Goal: Task Accomplishment & Management: Complete application form

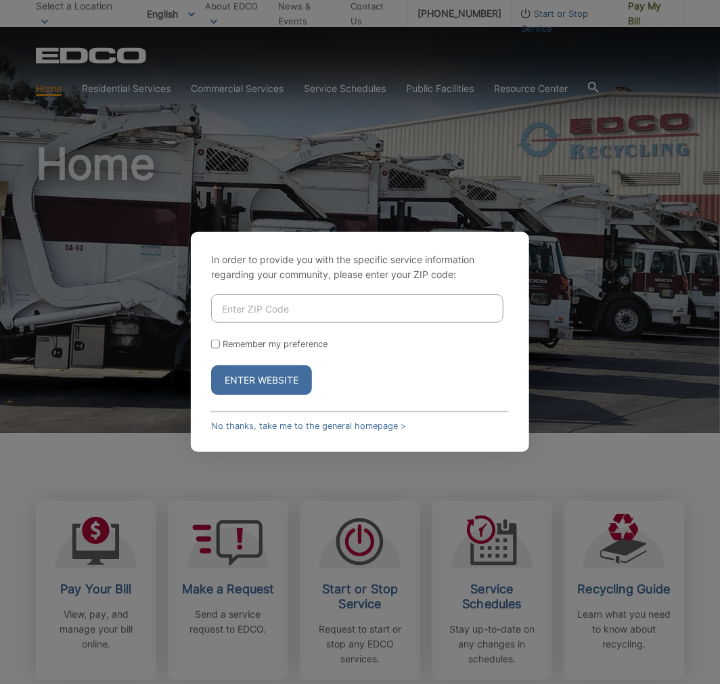
click at [116, 311] on div "In order to provide you with the specific service information regarding your co…" at bounding box center [360, 342] width 720 height 684
click at [234, 309] on input "Enter ZIP Code" at bounding box center [357, 308] width 292 height 28
type input "92020"
click at [217, 340] on input "Remember my preference" at bounding box center [215, 344] width 9 height 9
checkbox input "true"
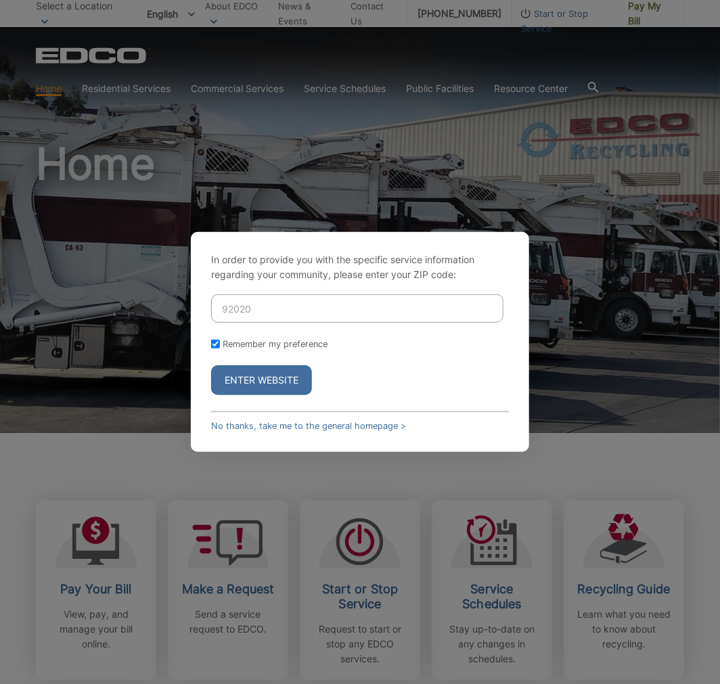
click at [244, 379] on button "Enter Website" at bounding box center [261, 380] width 101 height 30
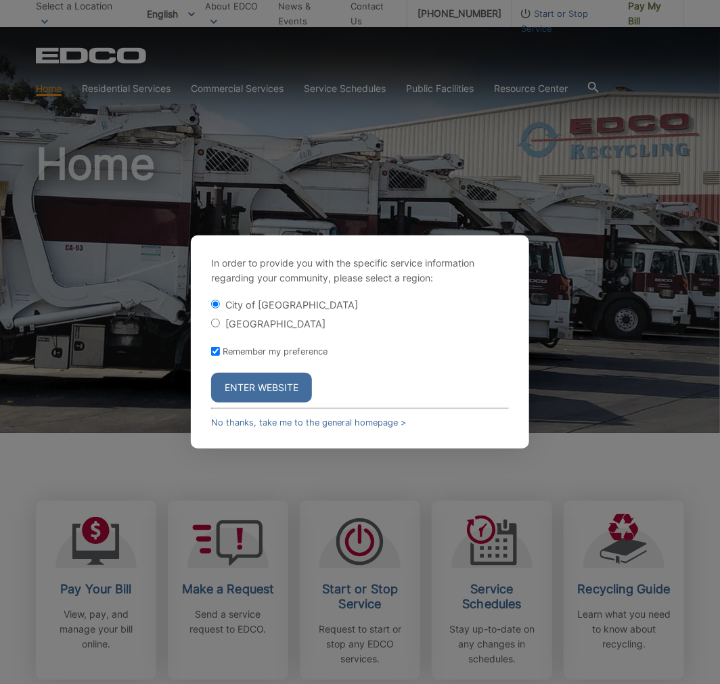
click at [272, 390] on button "Enter Website" at bounding box center [261, 388] width 101 height 30
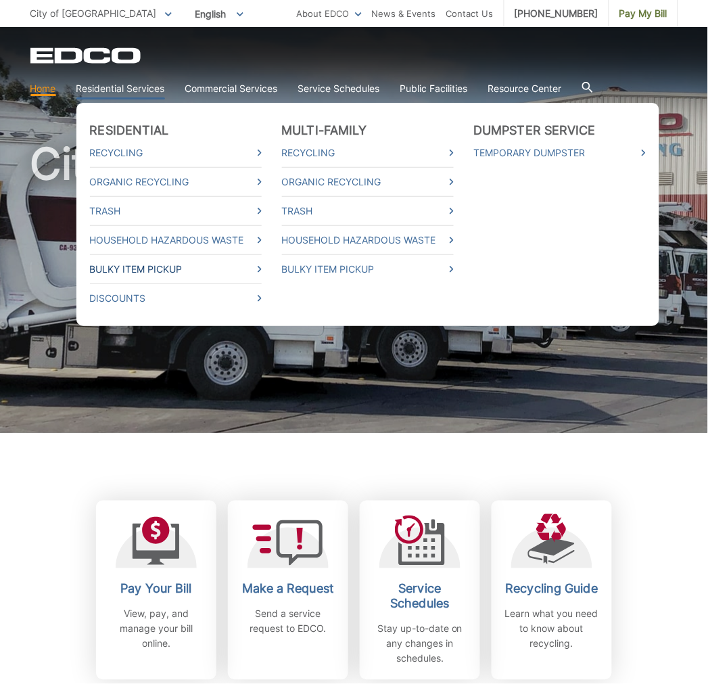
click at [149, 266] on link "Bulky Item Pickup" at bounding box center [176, 269] width 172 height 15
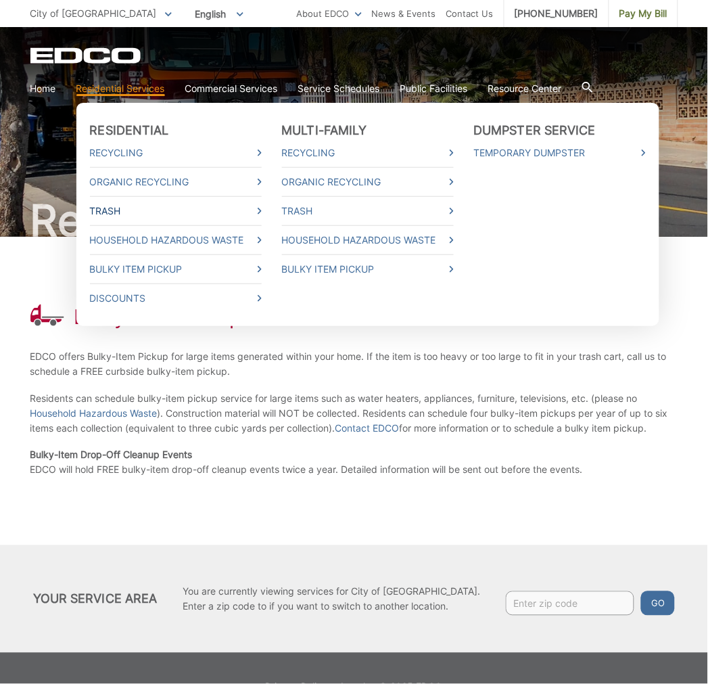
click at [111, 204] on link "Trash" at bounding box center [176, 211] width 172 height 15
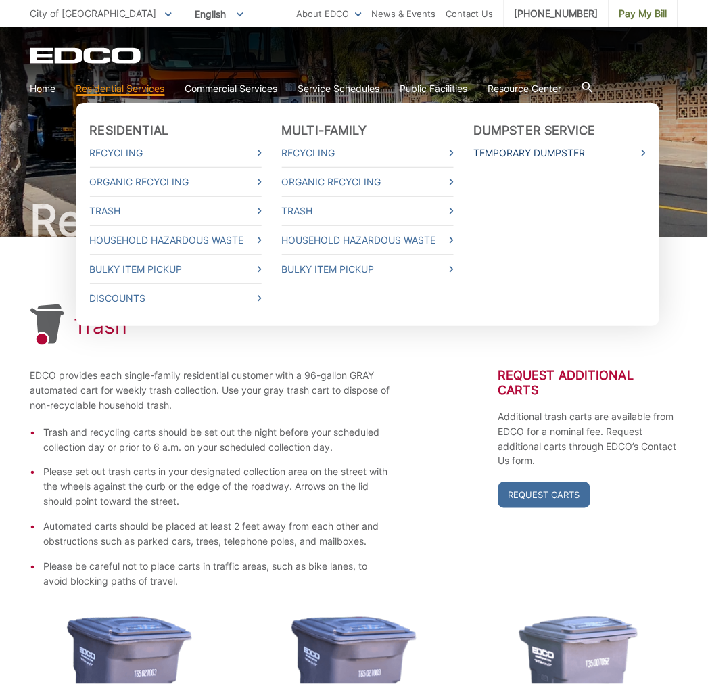
click at [530, 152] on link "Temporary Dumpster" at bounding box center [560, 152] width 172 height 15
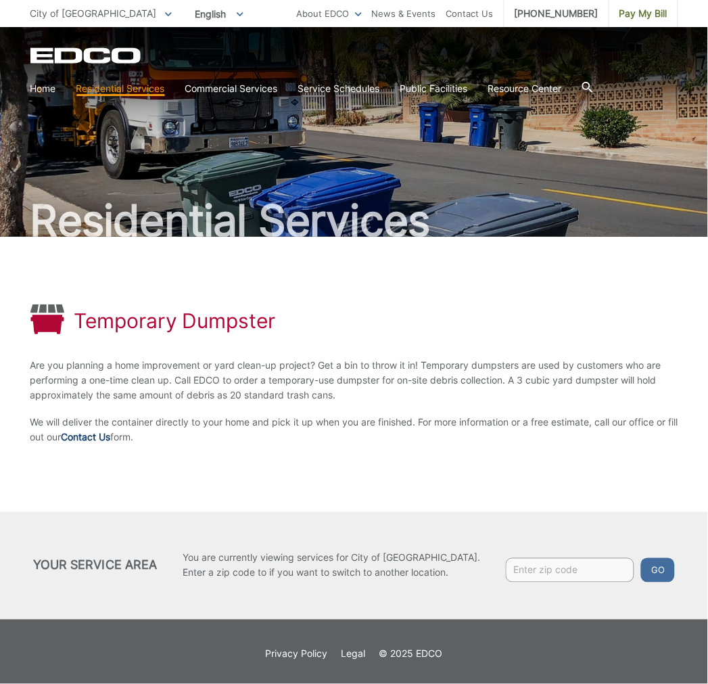
click at [101, 437] on link "Contact Us" at bounding box center [86, 437] width 49 height 15
drag, startPoint x: 83, startPoint y: 317, endPoint x: 147, endPoint y: 321, distance: 65.1
click at [147, 321] on h1 "Temporary Dumpster" at bounding box center [174, 320] width 201 height 24
click at [76, 327] on h1 "Temporary Dumpster" at bounding box center [174, 320] width 201 height 24
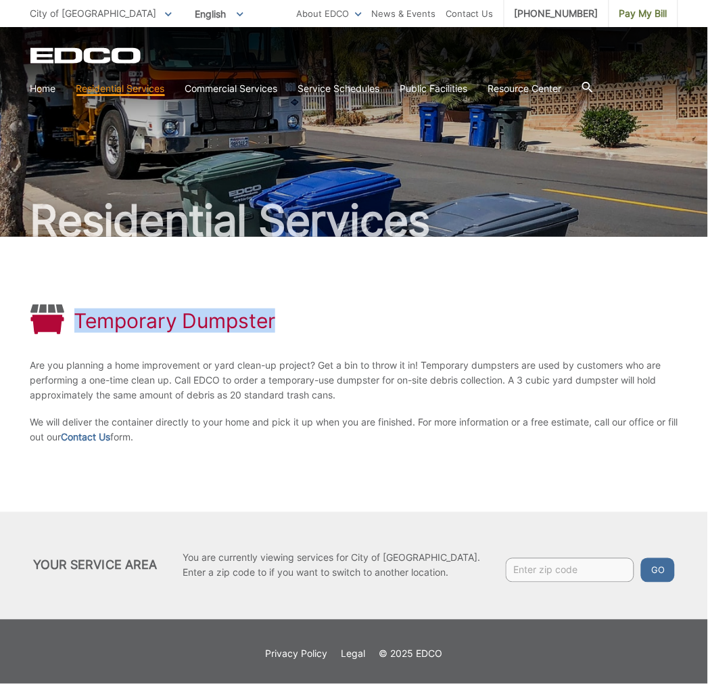
drag, startPoint x: 75, startPoint y: 320, endPoint x: 281, endPoint y: 325, distance: 206.4
click at [281, 325] on div "Temporary Dumpster" at bounding box center [354, 320] width 648 height 33
copy h1 "Temporary Dumpster"
click at [111, 438] on link "Contact Us" at bounding box center [86, 437] width 49 height 15
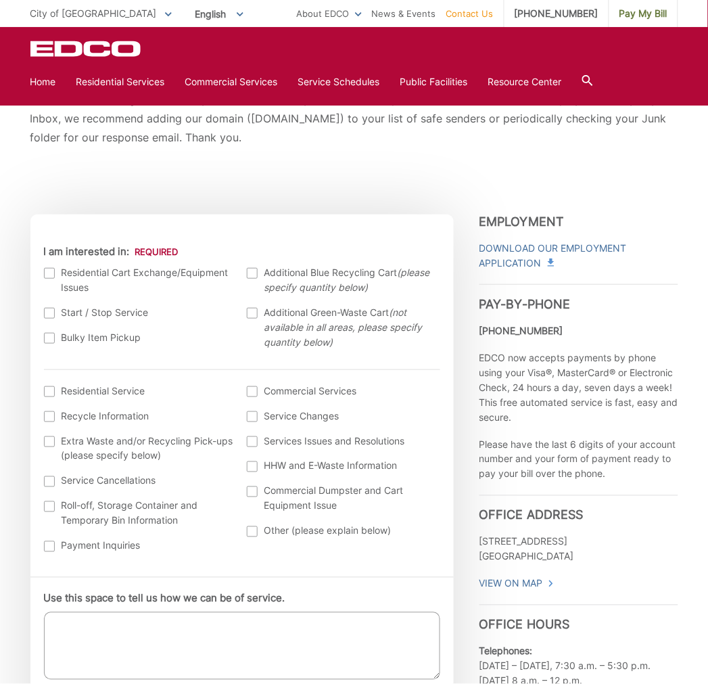
scroll to position [375, 0]
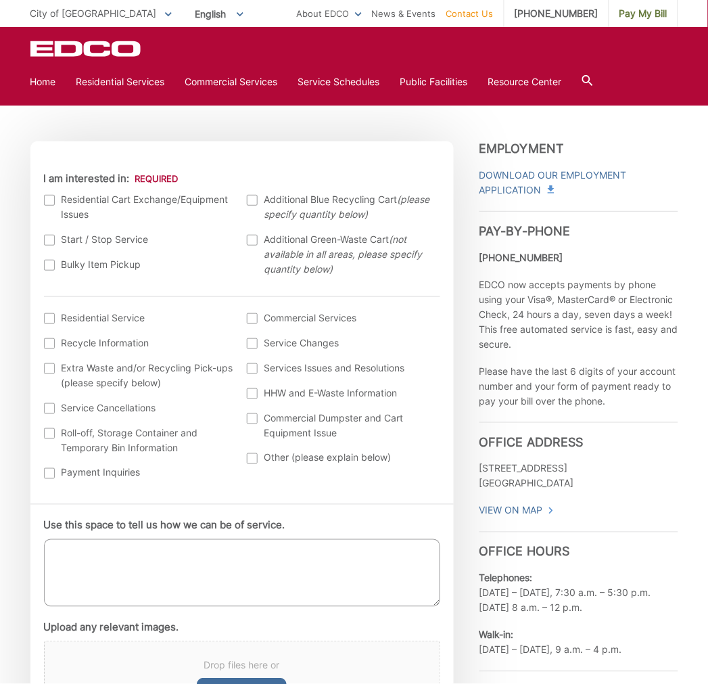
click at [49, 430] on div at bounding box center [49, 433] width 11 height 11
click at [0, 0] on input "Roll-off, Storage Container and Temporary Bin Information" at bounding box center [0, 0] width 0 height 0
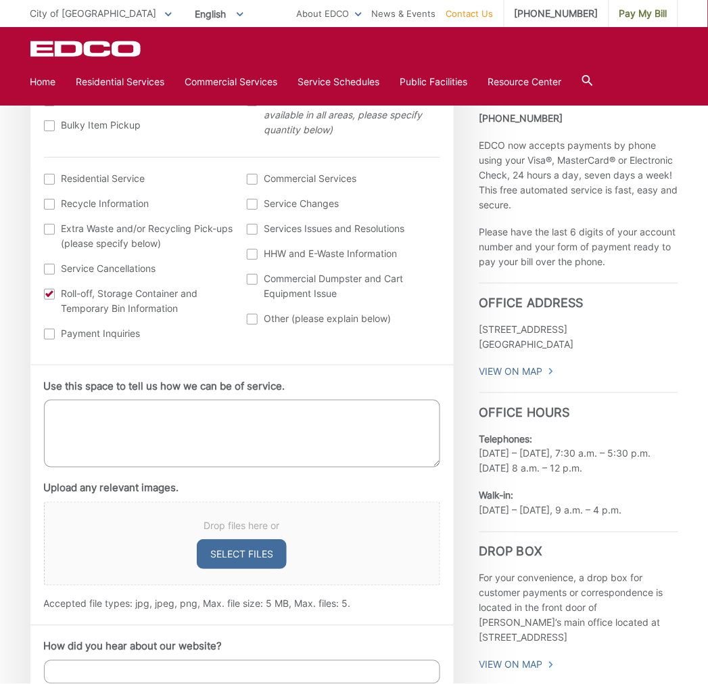
scroll to position [526, 0]
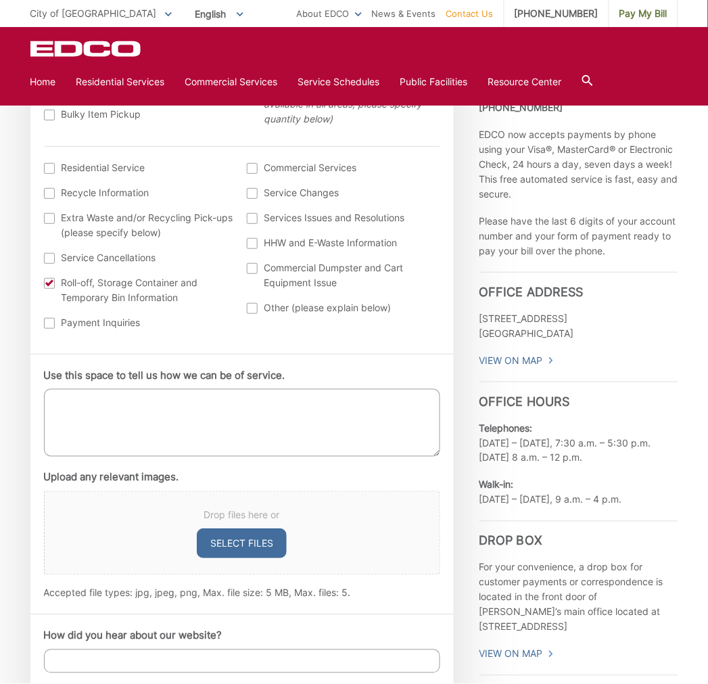
click at [183, 414] on textarea "Use this space to tell us how we can be of service." at bounding box center [242, 423] width 396 height 68
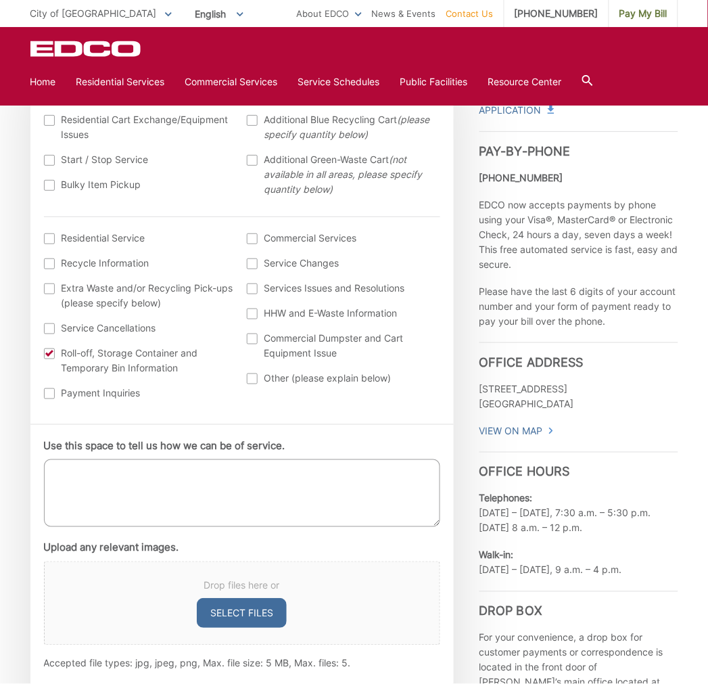
scroll to position [451, 0]
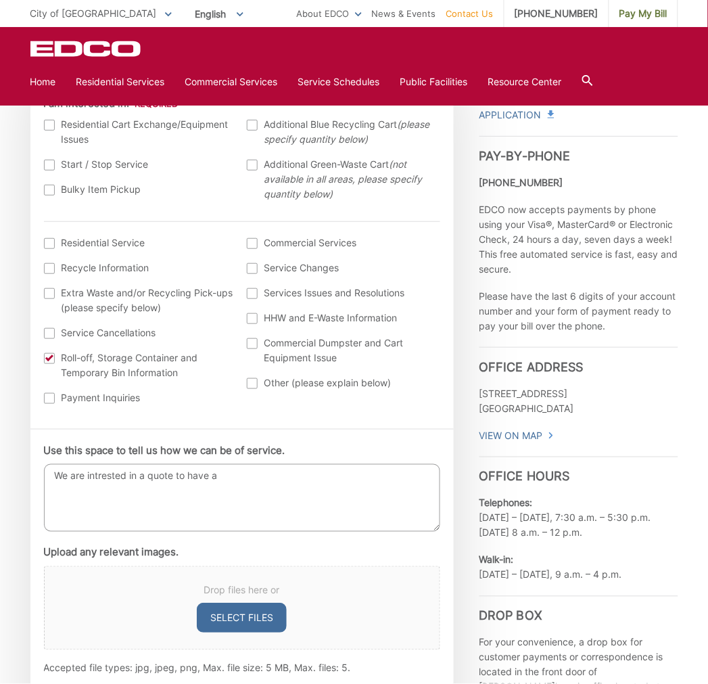
paste textarea "Temporary Dumpster"
click at [339, 476] on textarea "We are interested in a quote to have a Temporary Dumpster" at bounding box center [242, 498] width 396 height 68
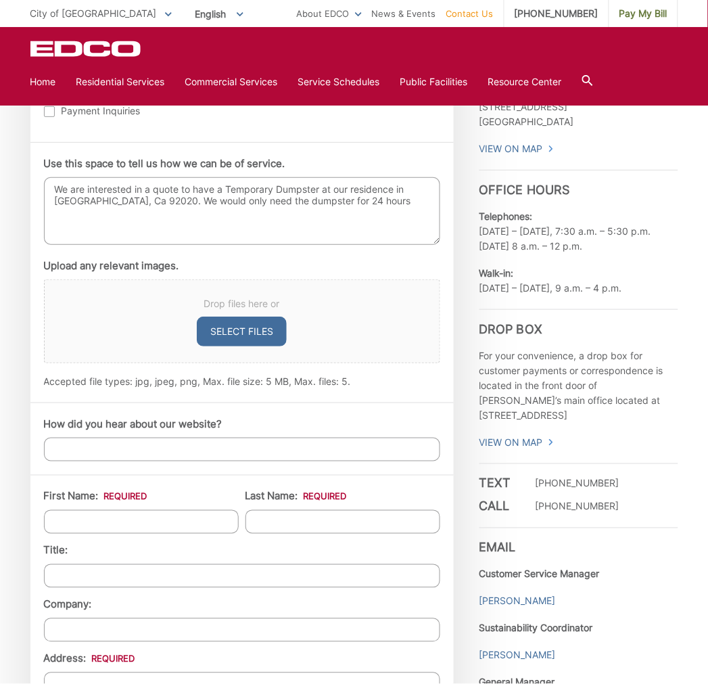
scroll to position [827, 0]
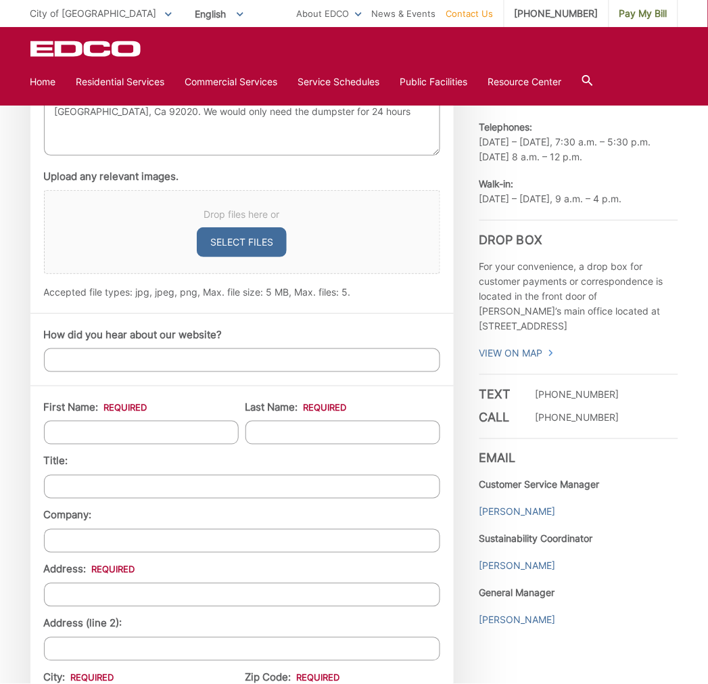
type textarea "We are interested in a quote to have a Temporary Dumpster at our residence in […"
click at [187, 427] on input "First Name: *" at bounding box center [141, 433] width 195 height 24
type input "[PERSON_NAME]"
type input "o"
type input "[PERSON_NAME]"
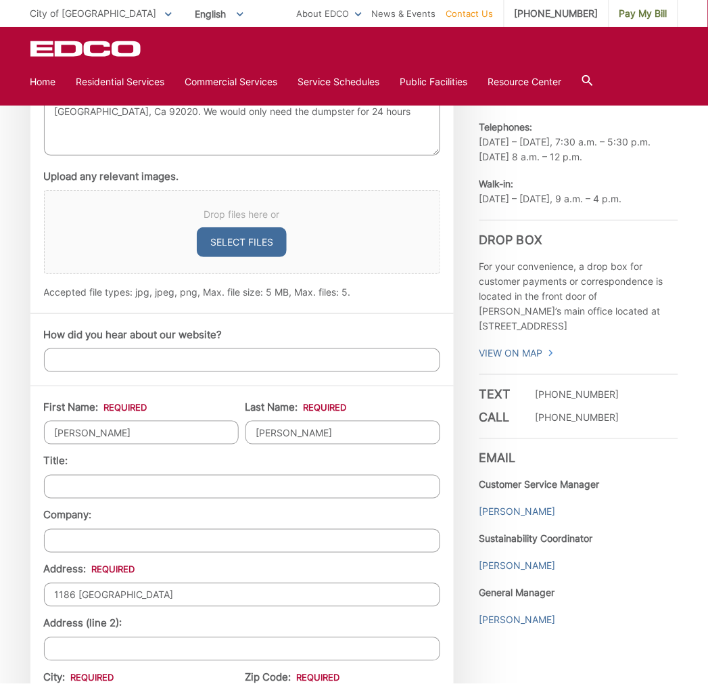
type input "1186 [GEOGRAPHIC_DATA]"
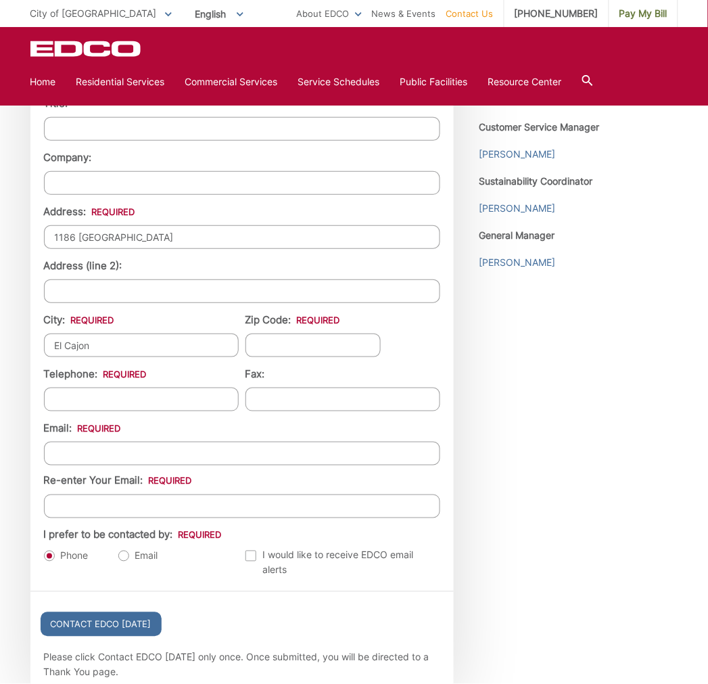
type input "El Cajon"
type input "92020"
click at [163, 396] on input "(___) ___-____" at bounding box center [141, 400] width 195 height 24
click at [62, 394] on input "(___) ___-____" at bounding box center [141, 400] width 195 height 24
click at [59, 398] on input "(___) ___-____" at bounding box center [141, 400] width 195 height 24
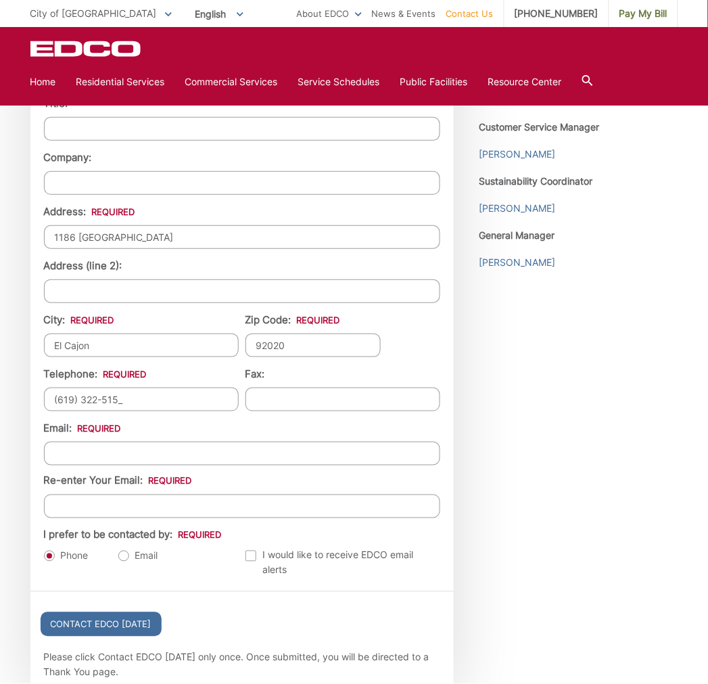
type input "(619) 322-5151"
click at [68, 450] on input "Email *" at bounding box center [242, 454] width 396 height 24
type input "asvenegas89@gmail.com"
click at [124, 557] on label "Email" at bounding box center [138, 556] width 40 height 14
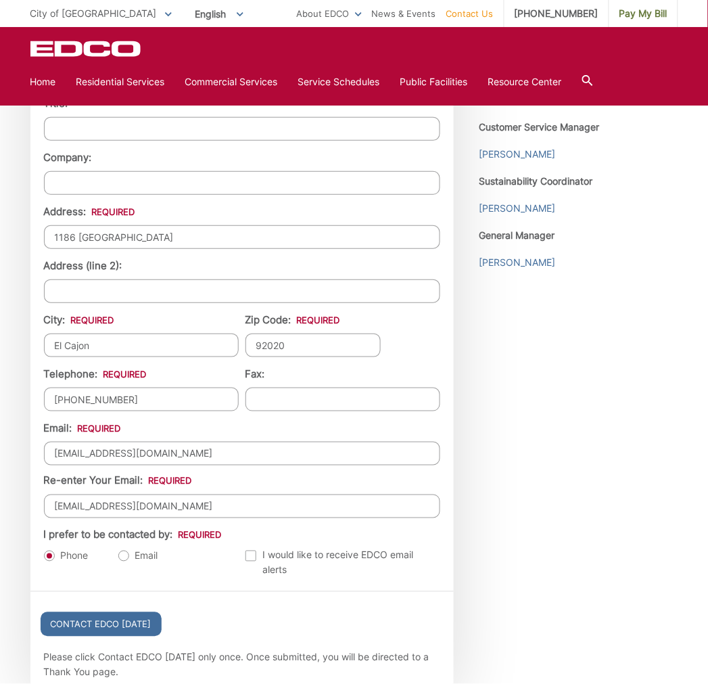
radio input "true"
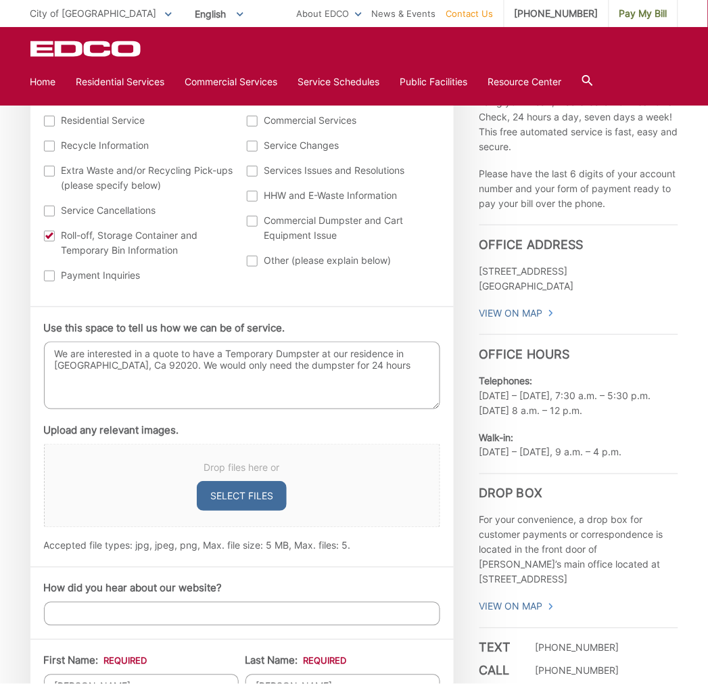
scroll to position [563, 0]
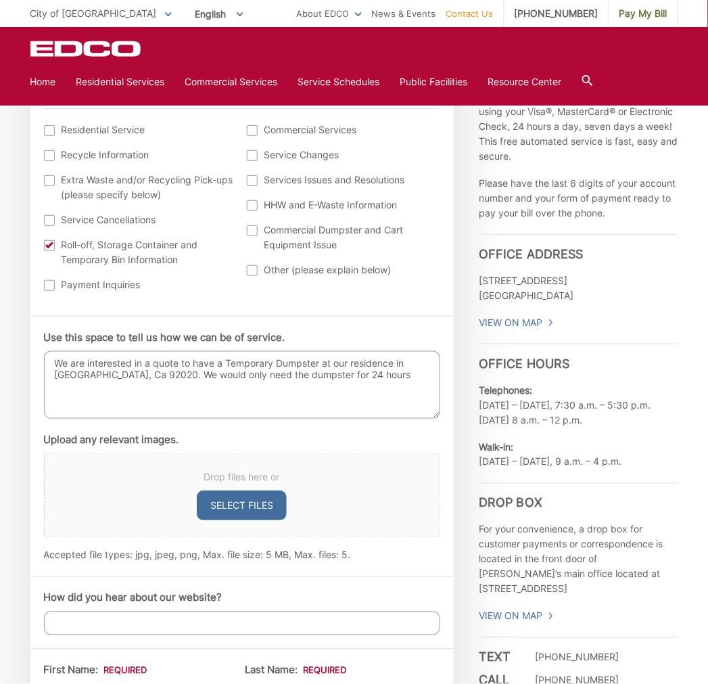
click at [320, 359] on textarea "We are interested in a quote to have a Temporary Dumpster at our residence in E…" at bounding box center [242, 385] width 396 height 68
click at [183, 384] on textarea "We are interested in a quote to have a Temporary Dumpster for house cleanup at …" at bounding box center [242, 385] width 396 height 68
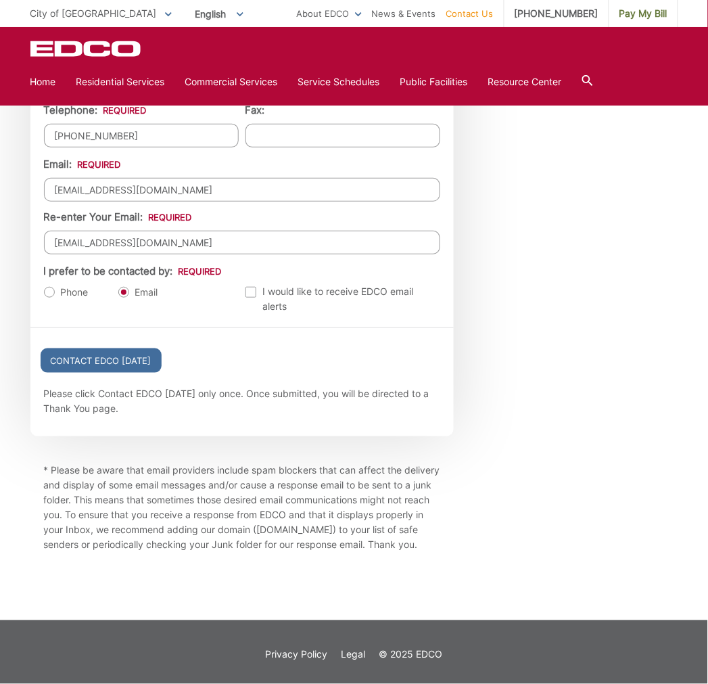
scroll to position [1465, 0]
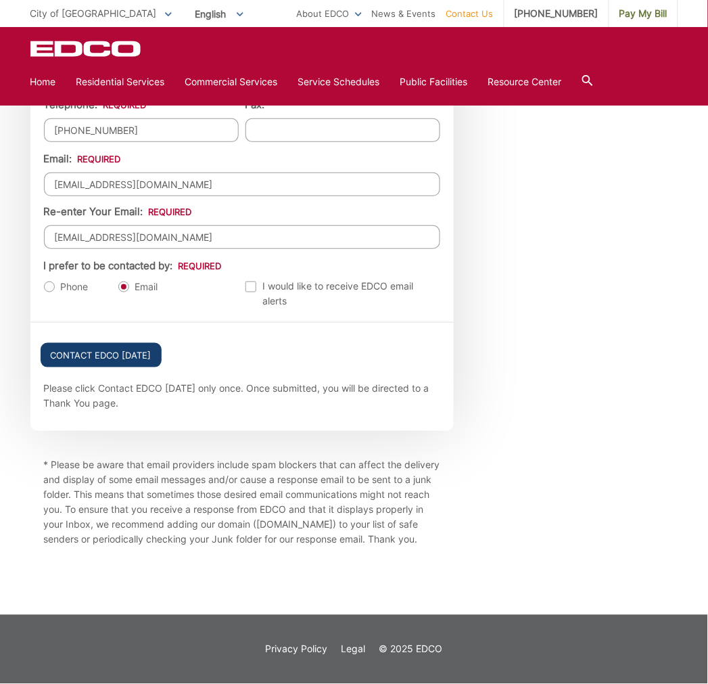
type textarea "We are interested in a quote to have a Temporary Dumpster for house cleanup at …"
click at [109, 343] on input "Contact EDCO Today" at bounding box center [101, 355] width 121 height 24
